Goal: Task Accomplishment & Management: Use online tool/utility

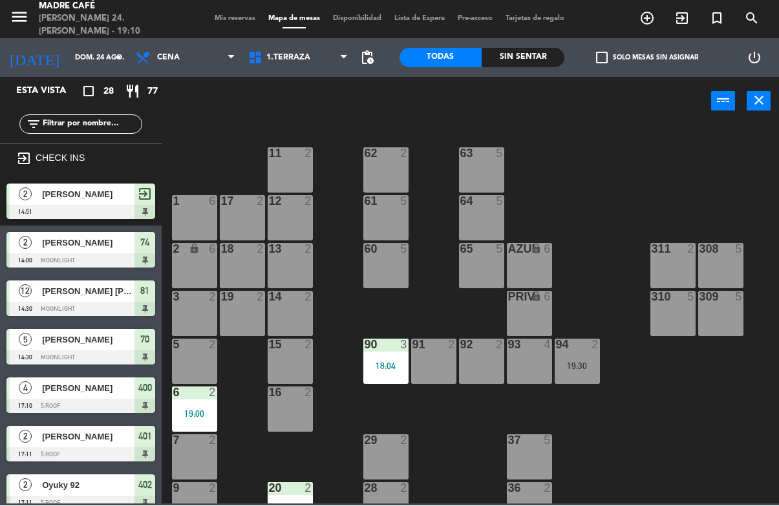
click at [364, 278] on div "60 5" at bounding box center [385, 266] width 45 height 45
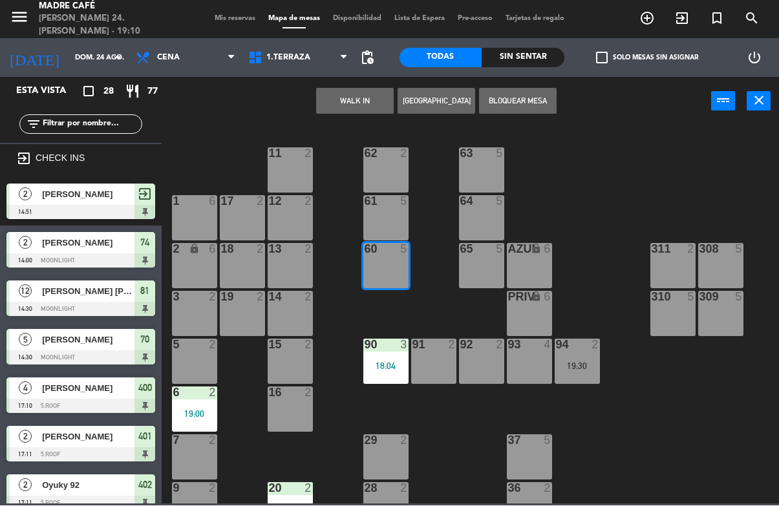
click at [334, 102] on button "WALK IN" at bounding box center [355, 102] width 78 height 26
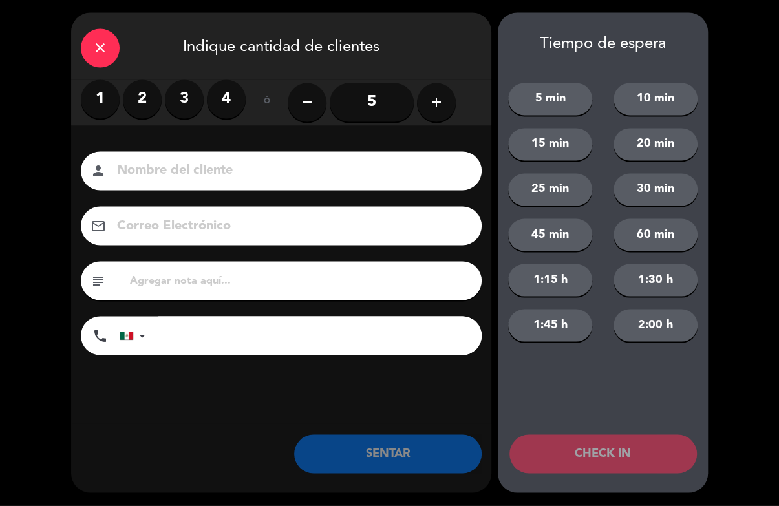
click at [133, 85] on label "2" at bounding box center [142, 99] width 39 height 39
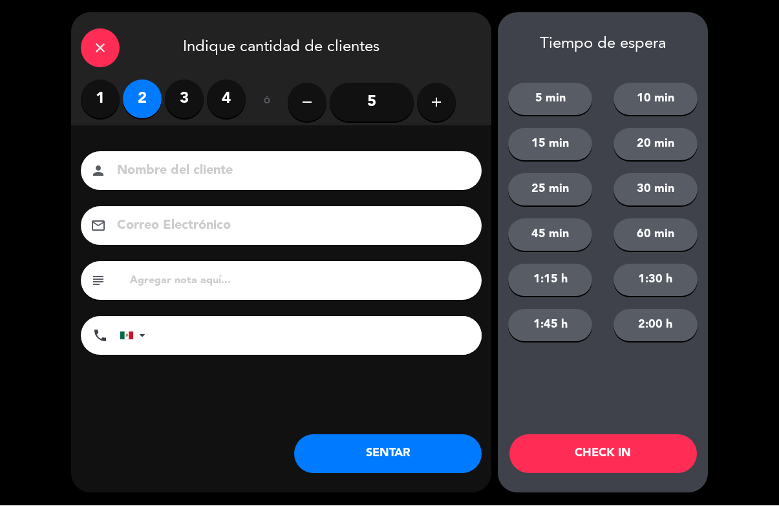
click at [290, 169] on input at bounding box center [290, 171] width 349 height 23
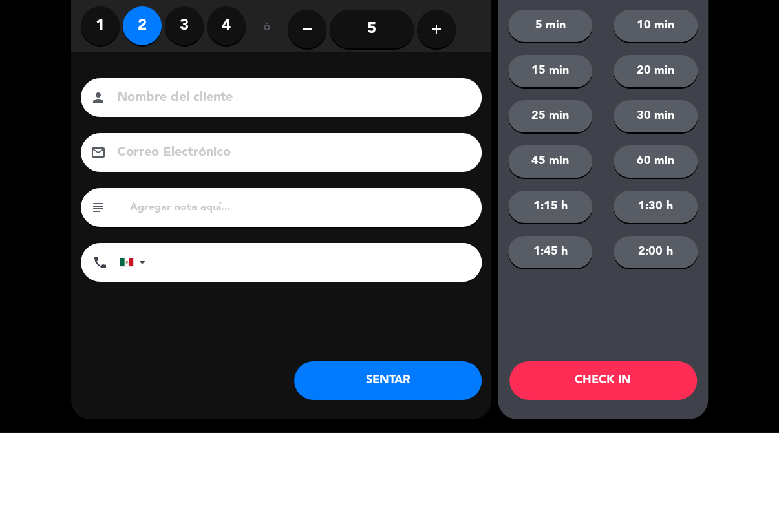
click at [760, 26] on div "close Indique cantidad de clientes 1 2 3 4 ó remove 5 add Nombre del cliente pe…" at bounding box center [389, 253] width 779 height 506
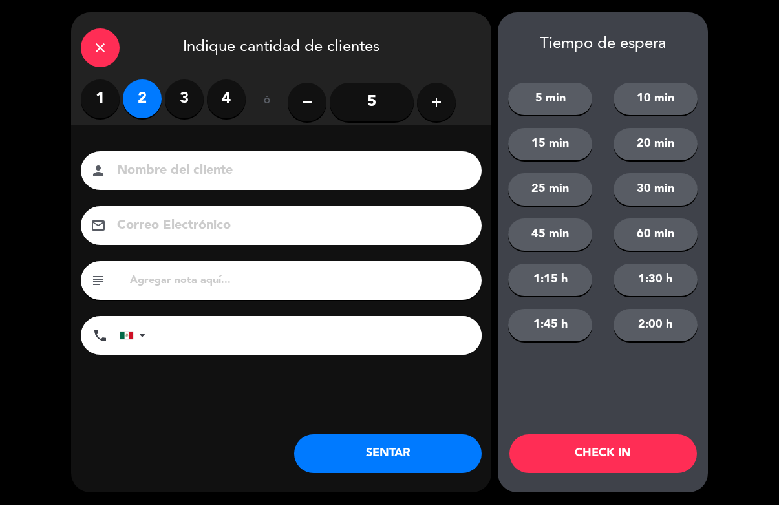
click at [125, 38] on div "close Indique cantidad de clientes" at bounding box center [281, 46] width 420 height 67
click at [111, 36] on div "close" at bounding box center [100, 48] width 39 height 39
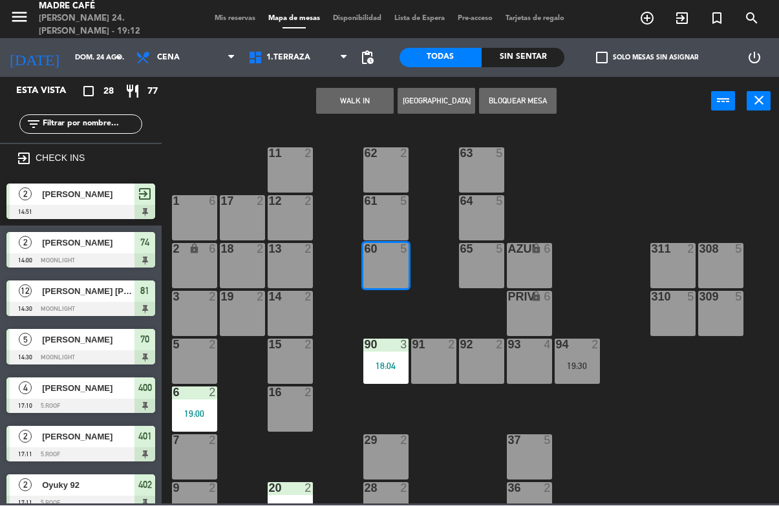
click at [347, 110] on button "WALK IN" at bounding box center [355, 102] width 78 height 26
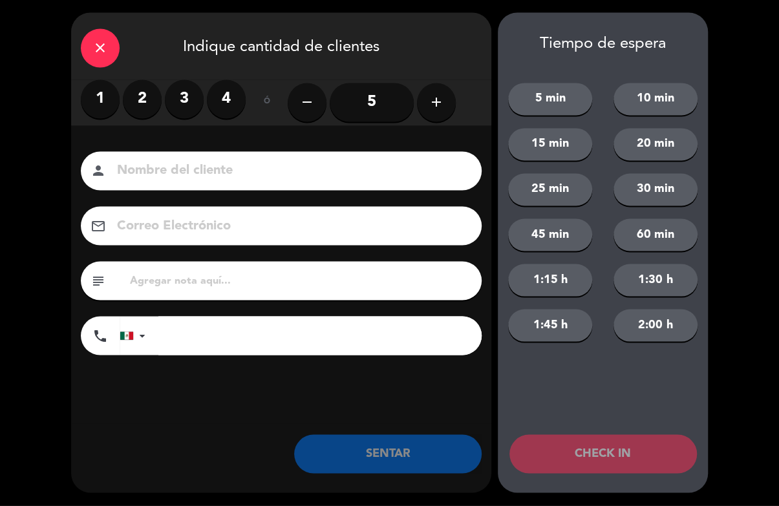
click at [141, 92] on label "2" at bounding box center [142, 99] width 39 height 39
click at [235, 182] on input at bounding box center [290, 171] width 349 height 23
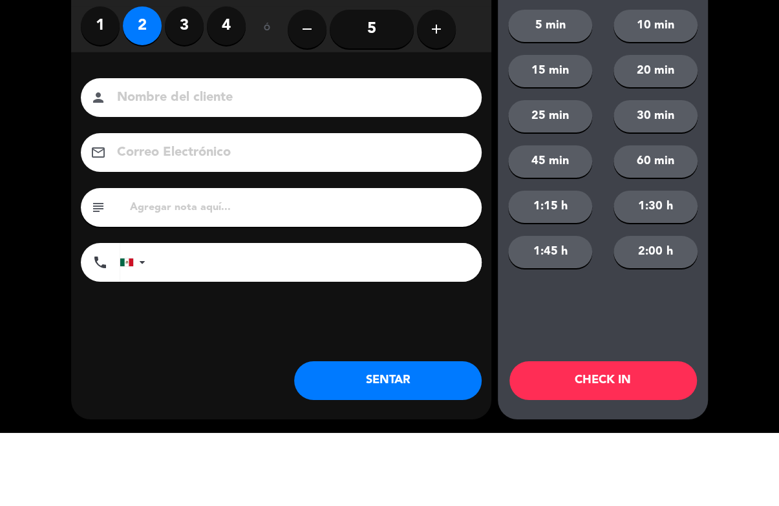
click at [745, 76] on div "close Indique cantidad de clientes 1 2 3 4 ó remove 5 add Nombre del cliente pe…" at bounding box center [389, 253] width 779 height 506
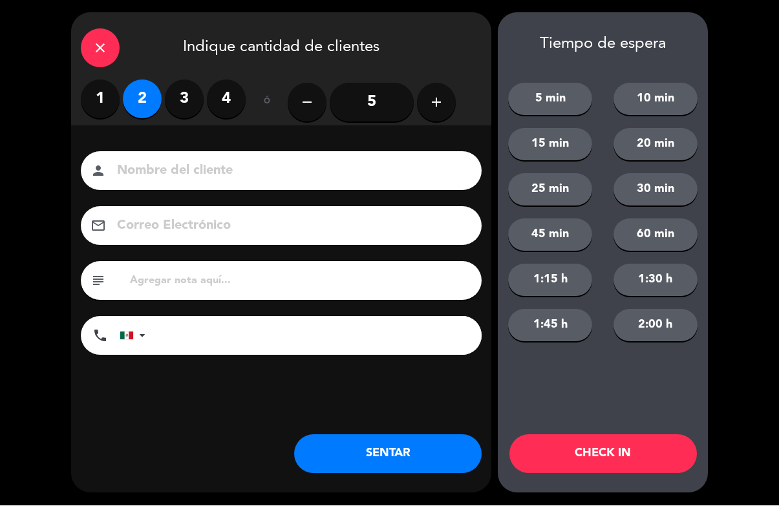
click at [87, 50] on div "close" at bounding box center [100, 48] width 39 height 39
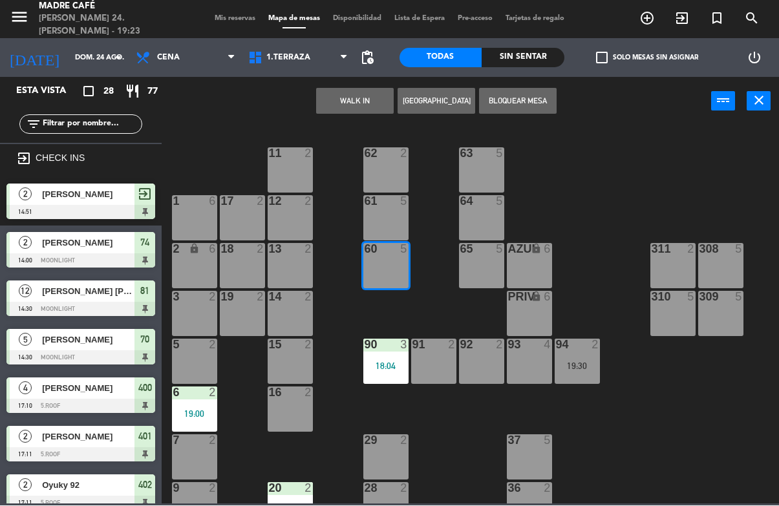
click at [98, 124] on input "text" at bounding box center [91, 125] width 100 height 14
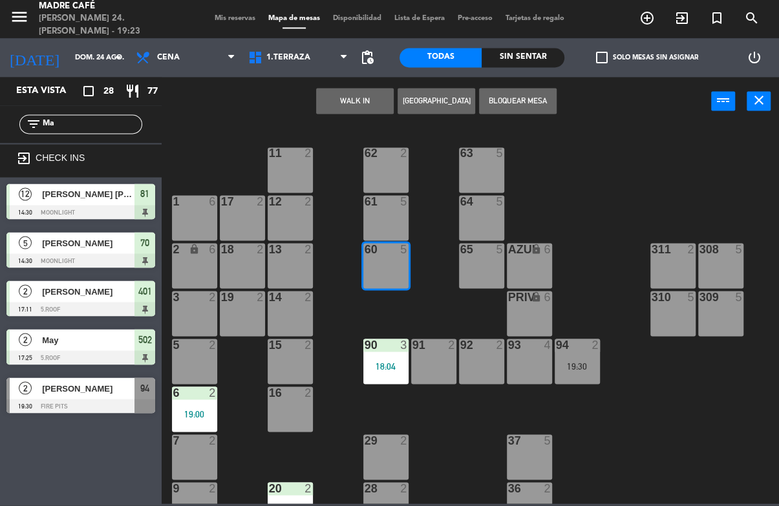
type input "Ma"
click at [543, 61] on div "Sin sentar" at bounding box center [523, 57] width 83 height 19
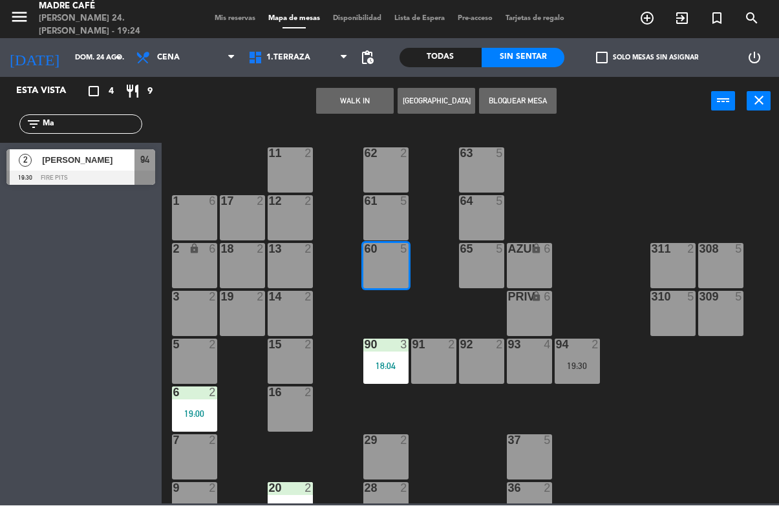
click at [88, 184] on div at bounding box center [80, 178] width 149 height 14
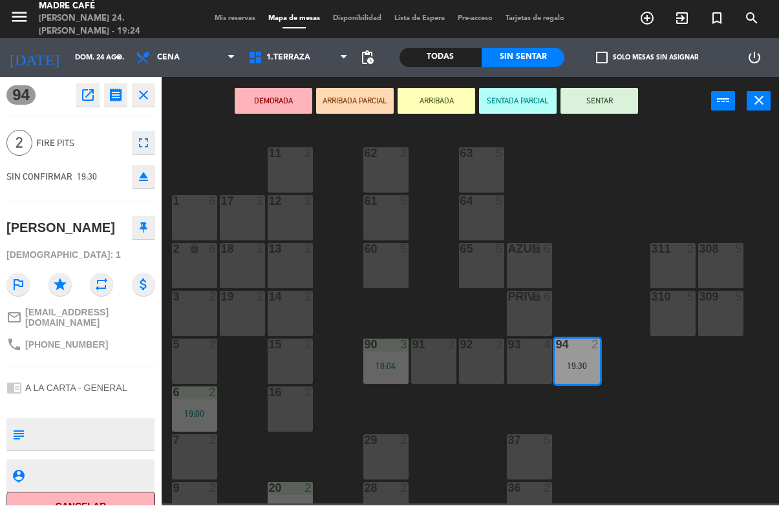
click at [601, 108] on button "SENTAR" at bounding box center [600, 102] width 78 height 26
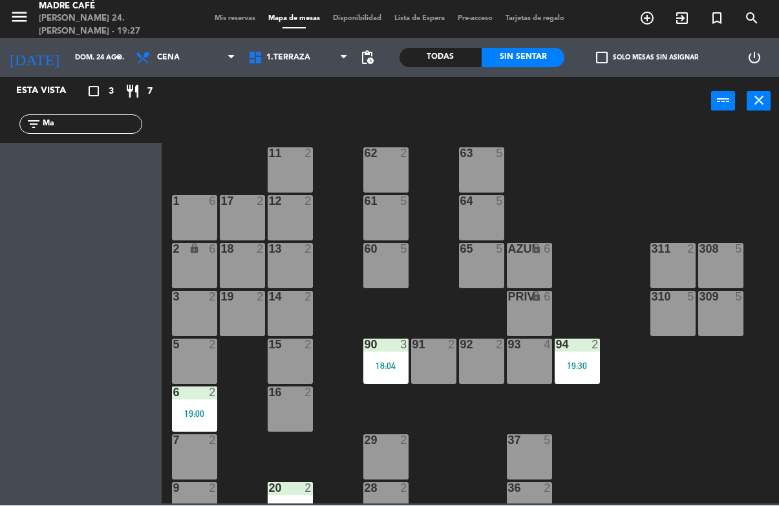
click at [76, 131] on input "Ma" at bounding box center [91, 125] width 100 height 14
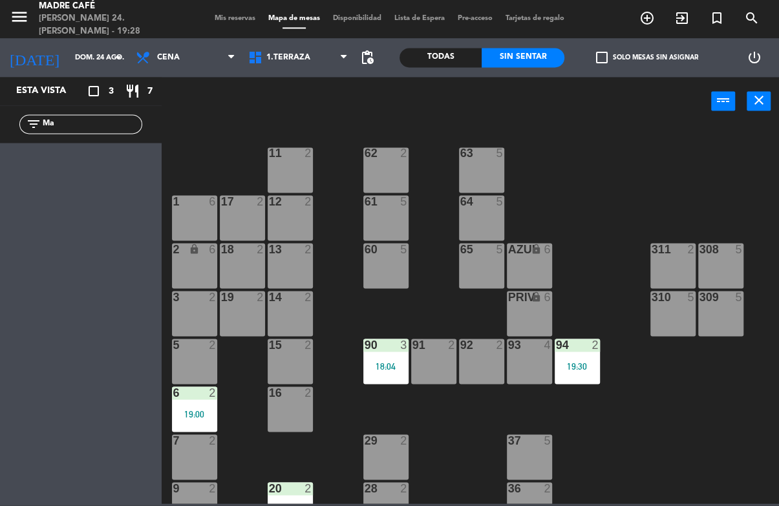
click at [640, 159] on div "11 2 63 5 62 2 12 2 1 6 61 5 64 5 17 2 13 2 2 lock 6 60 5 65 5 308 5 18 2 311 2…" at bounding box center [474, 315] width 610 height 380
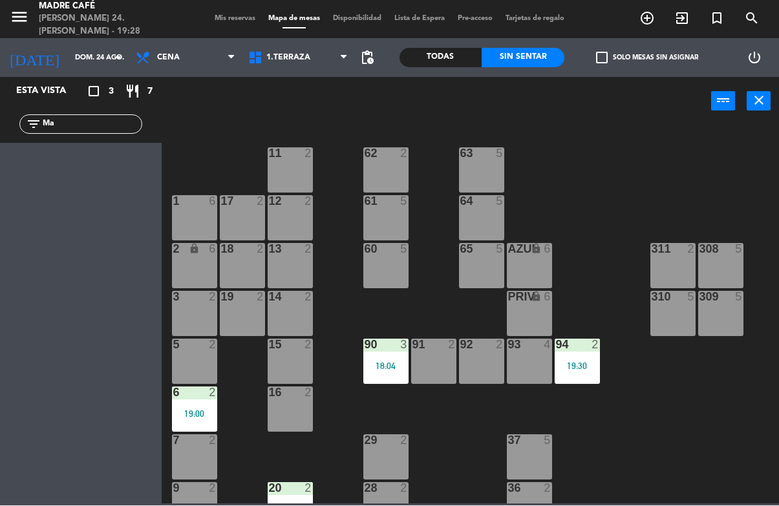
click at [107, 118] on input "Ma" at bounding box center [91, 125] width 100 height 14
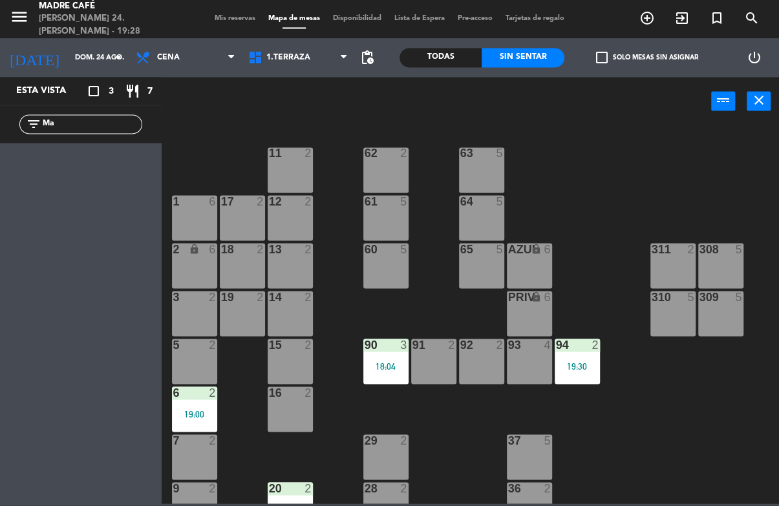
type input "M"
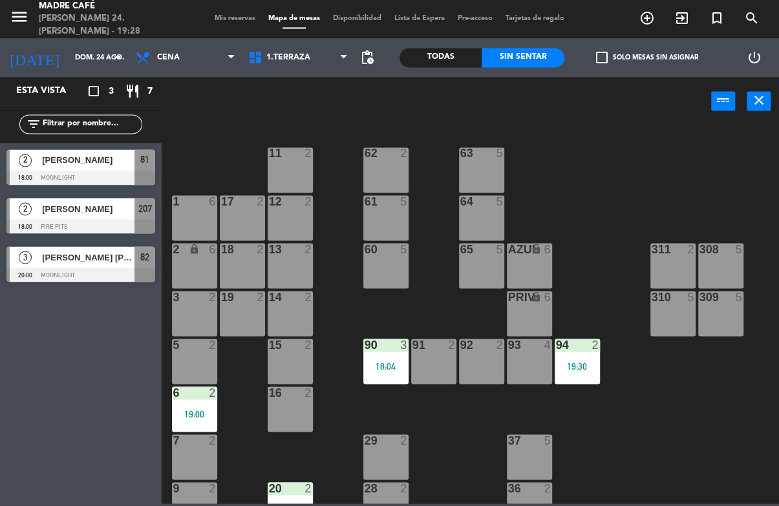
click at [700, 144] on div "11 2 63 5 62 2 12 2 1 6 61 5 64 5 17 2 13 2 2 lock 6 60 5 65 5 308 5 18 2 311 2…" at bounding box center [474, 315] width 610 height 380
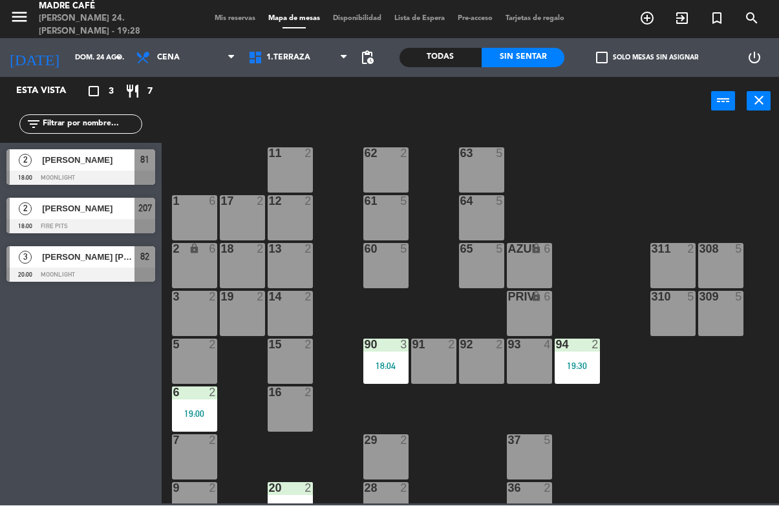
click at [655, 23] on icon "exit_to_app" at bounding box center [648, 19] width 16 height 16
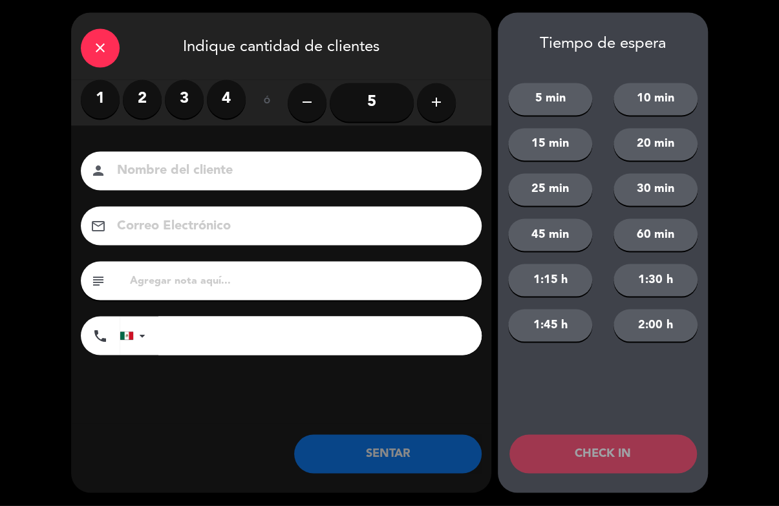
click at [147, 103] on label "2" at bounding box center [142, 99] width 39 height 39
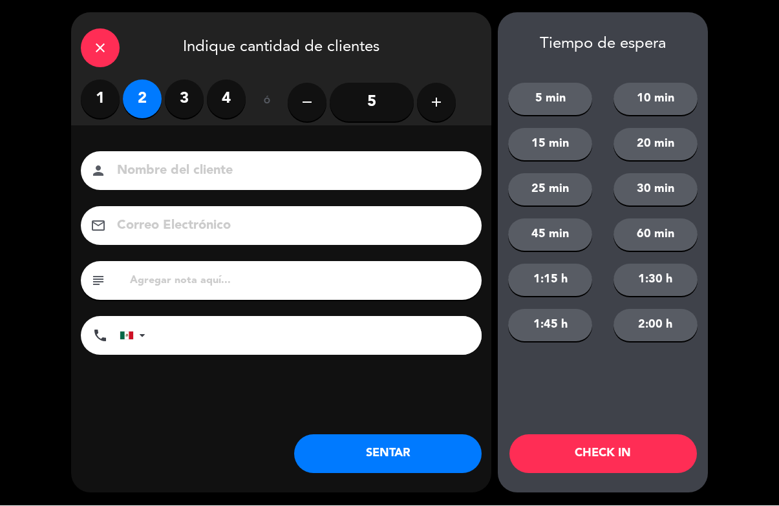
click at [596, 448] on button "CHECK IN" at bounding box center [604, 454] width 188 height 39
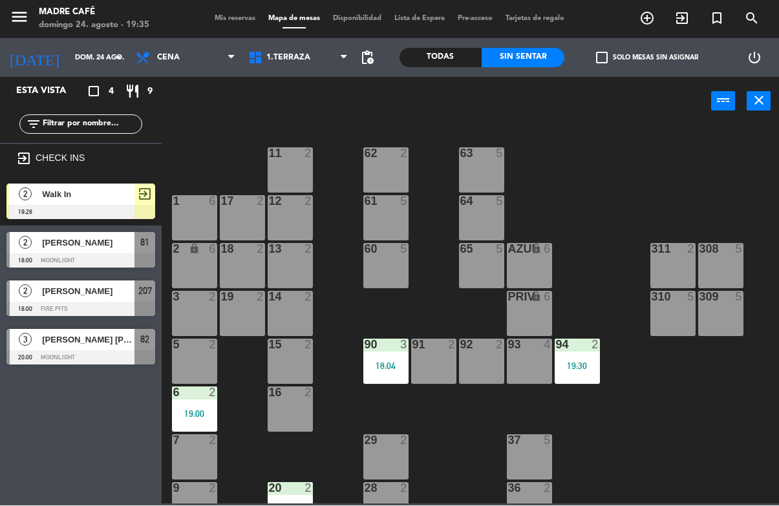
click at [277, 162] on div "11 2" at bounding box center [290, 170] width 45 height 45
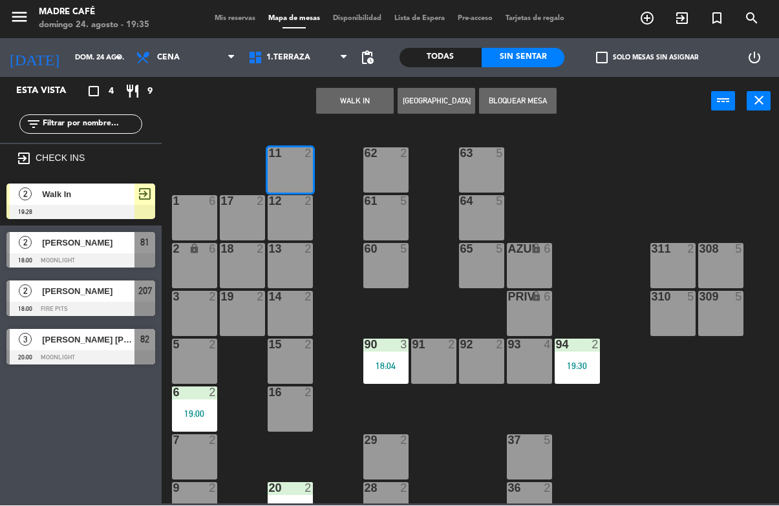
click at [358, 109] on button "WALK IN" at bounding box center [355, 102] width 78 height 26
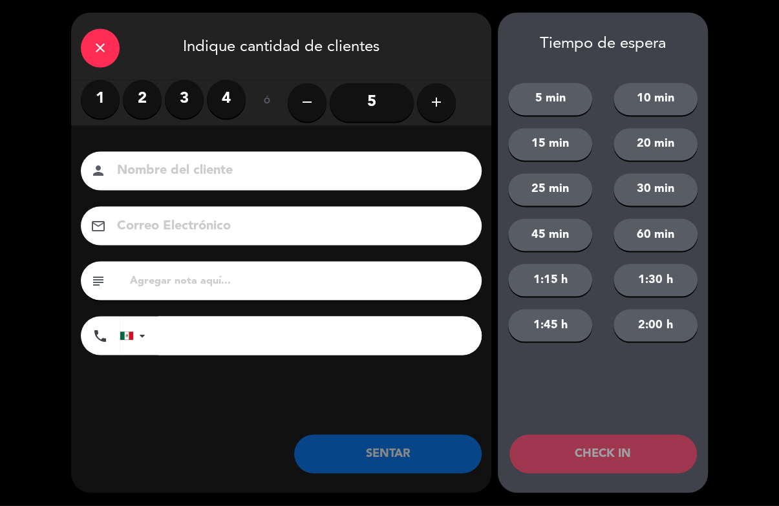
click at [231, 91] on label "4" at bounding box center [226, 99] width 39 height 39
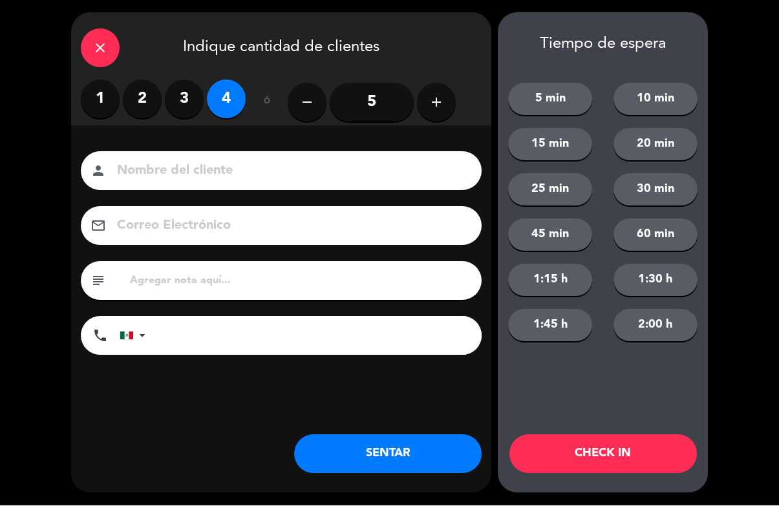
click at [612, 447] on button "CHECK IN" at bounding box center [604, 454] width 188 height 39
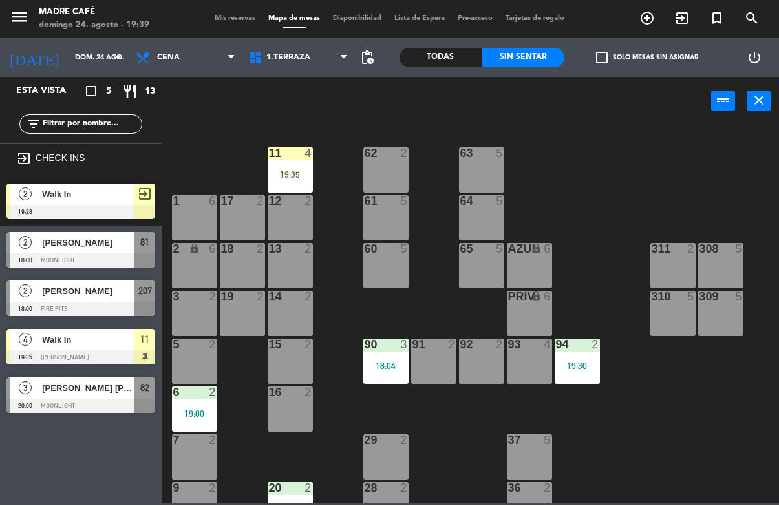
click at [281, 175] on div "19:35" at bounding box center [290, 175] width 45 height 9
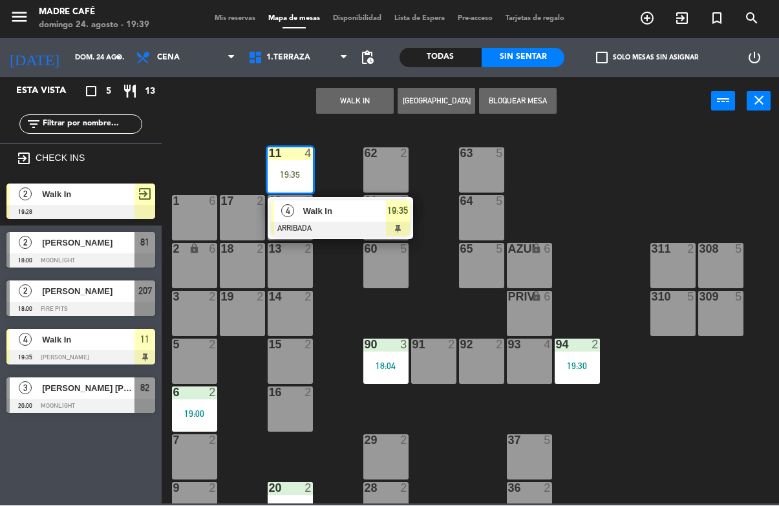
click at [356, 217] on span "Walk In" at bounding box center [344, 212] width 83 height 14
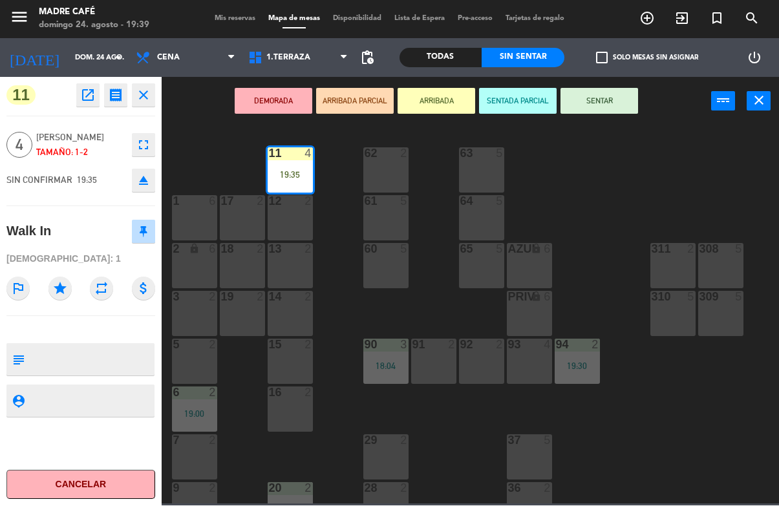
click at [603, 91] on button "SENTAR" at bounding box center [600, 102] width 78 height 26
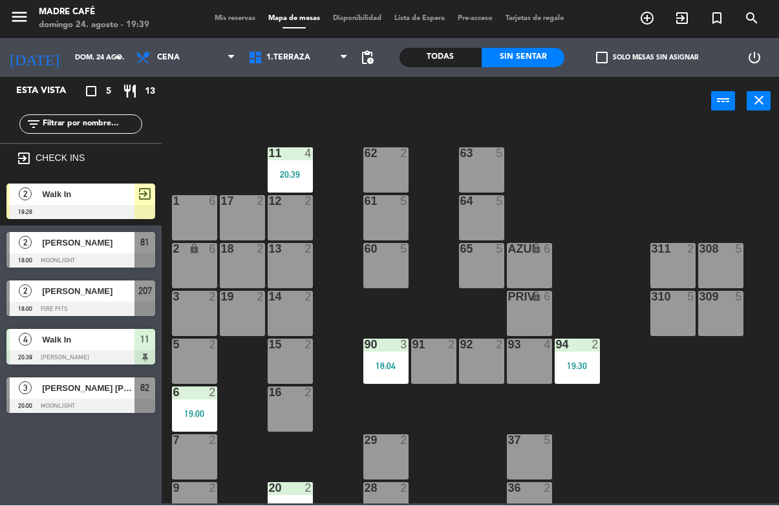
click at [629, 142] on div "11 4 20:39 63 5 62 2 12 2 1 6 61 5 64 5 17 2 13 2 2 lock 6 60 5 65 5 308 5 18 2…" at bounding box center [474, 315] width 610 height 380
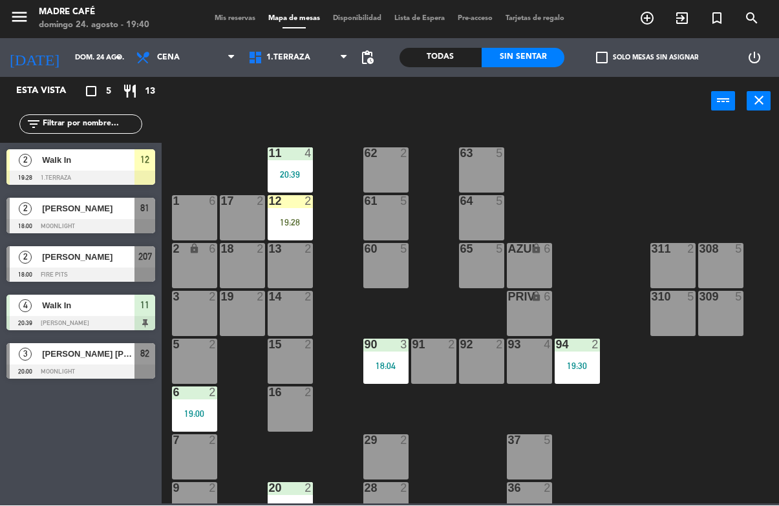
click at [286, 214] on div "12 2 19:28" at bounding box center [290, 218] width 45 height 45
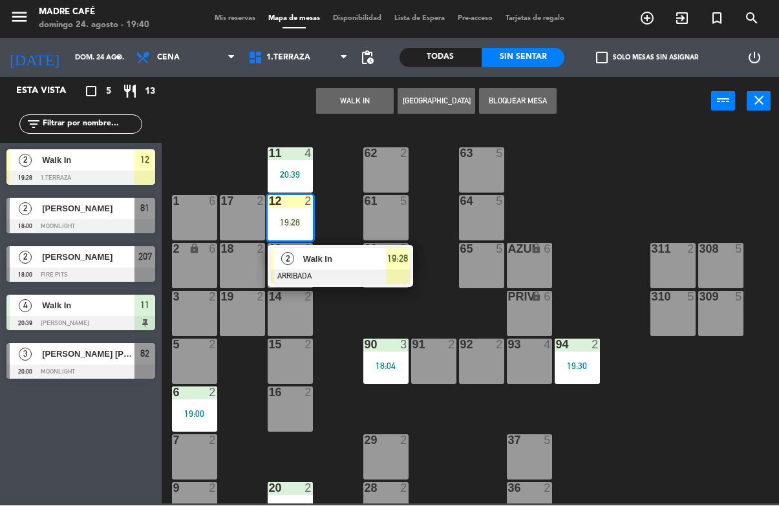
click at [328, 259] on span "Walk In" at bounding box center [344, 260] width 83 height 14
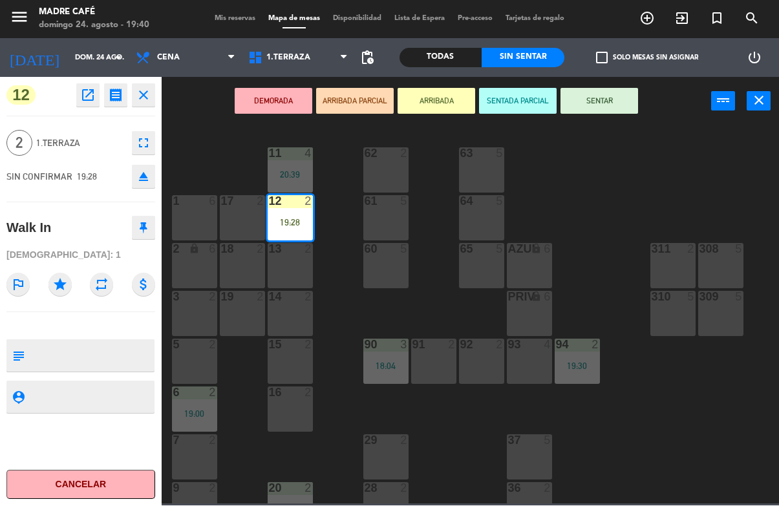
click at [606, 100] on button "SENTAR" at bounding box center [600, 102] width 78 height 26
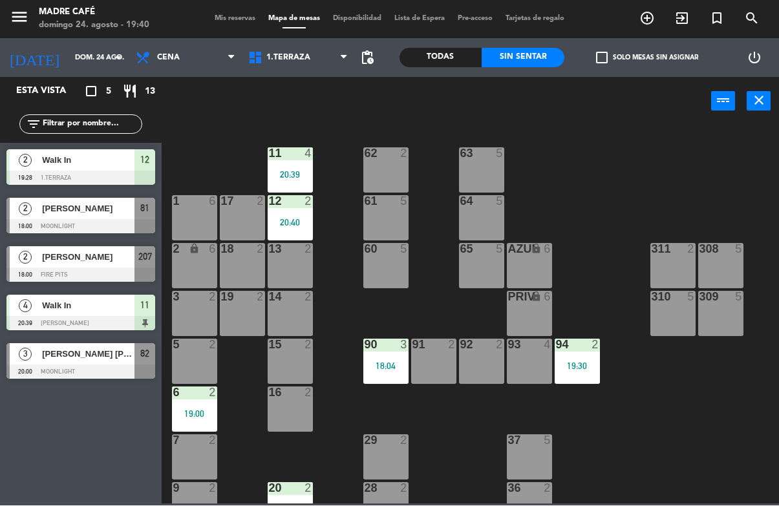
click at [640, 154] on div "11 4 20:39 63 5 62 2 12 2 20:40 1 6 61 5 64 5 17 2 13 2 2 lock 6 60 5 65 5 308 …" at bounding box center [474, 315] width 610 height 380
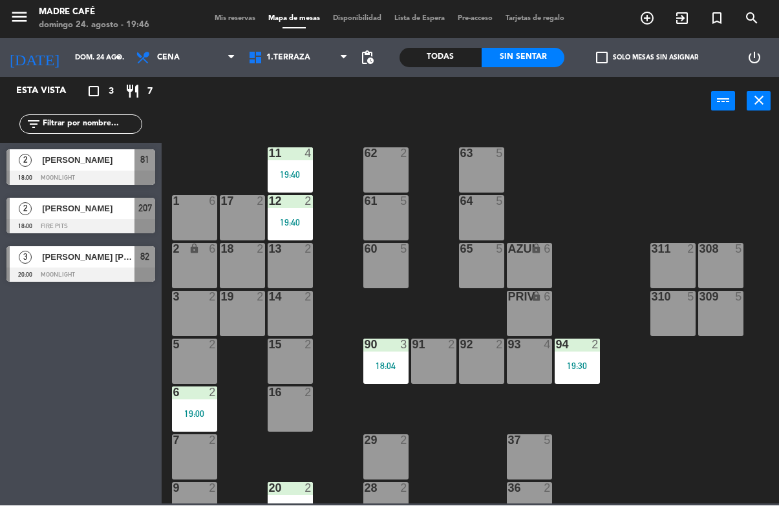
click at [281, 306] on div "14 2" at bounding box center [290, 314] width 45 height 45
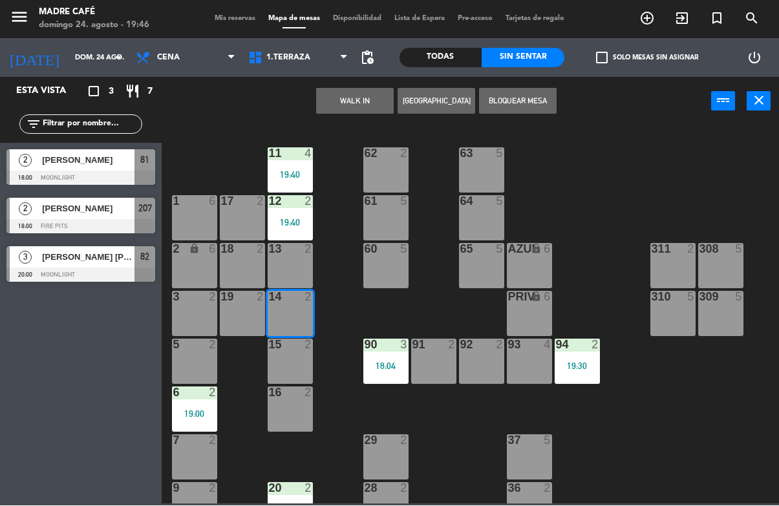
click at [362, 102] on button "WALK IN" at bounding box center [355, 102] width 78 height 26
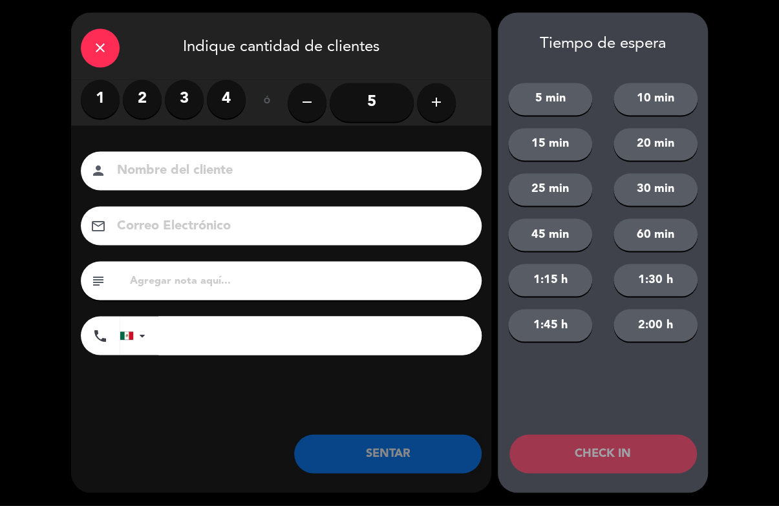
click at [149, 98] on label "2" at bounding box center [142, 99] width 39 height 39
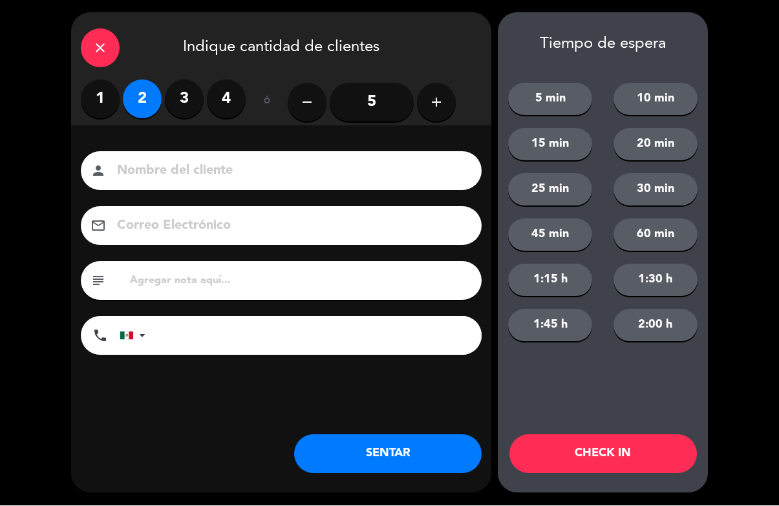
click at [621, 471] on button "CHECK IN" at bounding box center [604, 454] width 188 height 39
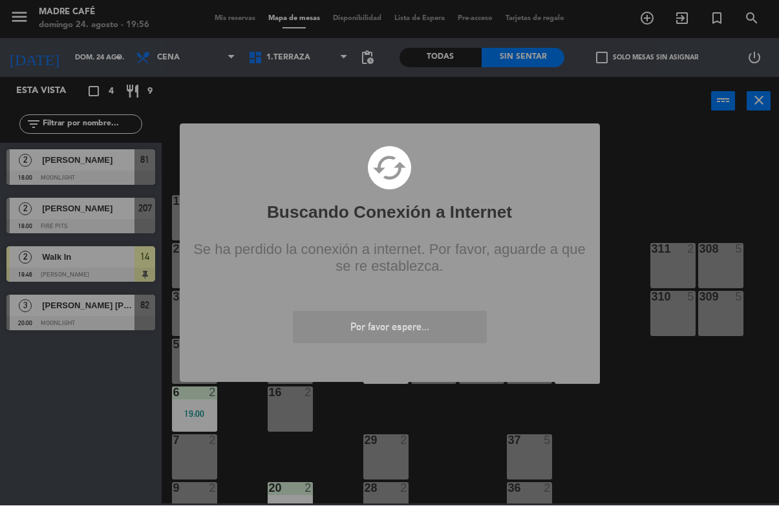
click at [643, 356] on div "? ! i Buscando Conexión a Internet × cached Se ha perdido la conexión a interne…" at bounding box center [389, 253] width 779 height 506
click at [458, 373] on div "? ! i Buscando Conexión a Internet × cached Se ha perdido la conexión a interne…" at bounding box center [390, 253] width 420 height 259
click at [651, 205] on div "? ! i Buscando Conexión a Internet × cached Se ha perdido la conexión a interne…" at bounding box center [389, 253] width 779 height 506
